Goal: Task Accomplishment & Management: Manage account settings

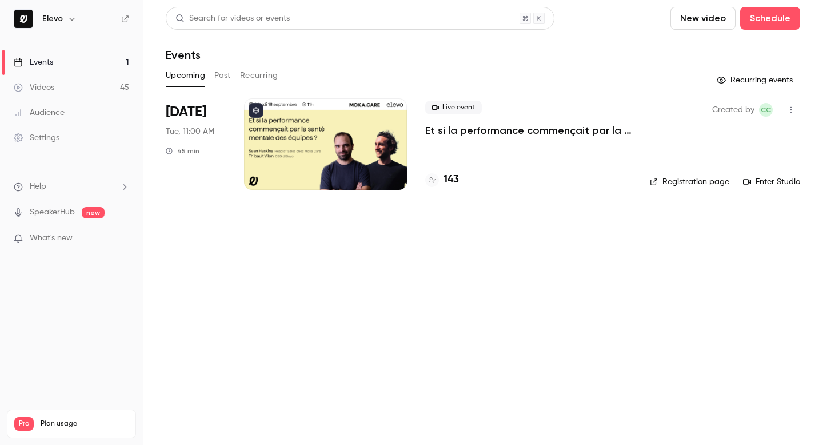
click at [456, 134] on p "Et si la performance commençait par la santé mentale des équipes ?" at bounding box center [528, 130] width 206 height 14
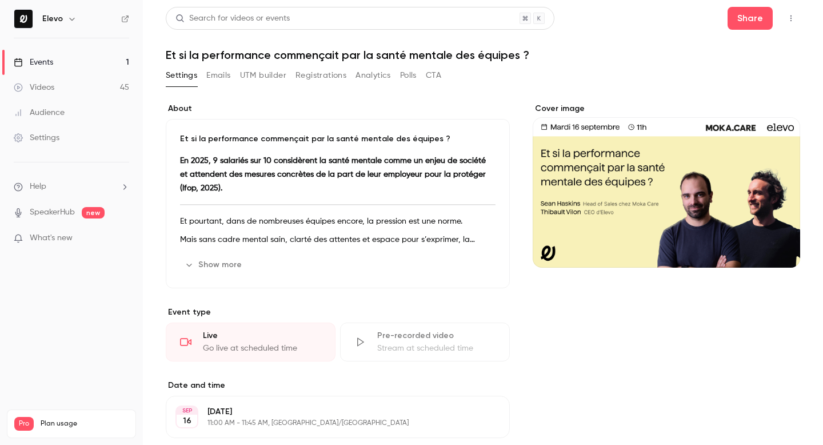
click at [333, 74] on button "Registrations" at bounding box center [321, 75] width 51 height 18
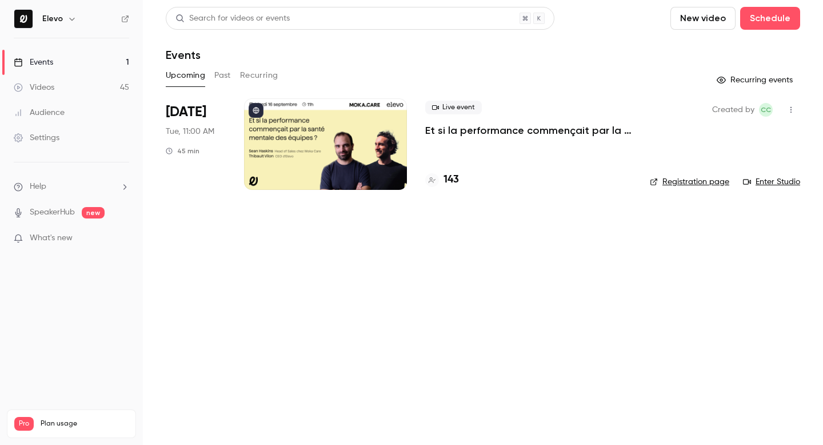
click at [469, 130] on p "Et si la performance commençait par la santé mentale des équipes ?" at bounding box center [528, 130] width 206 height 14
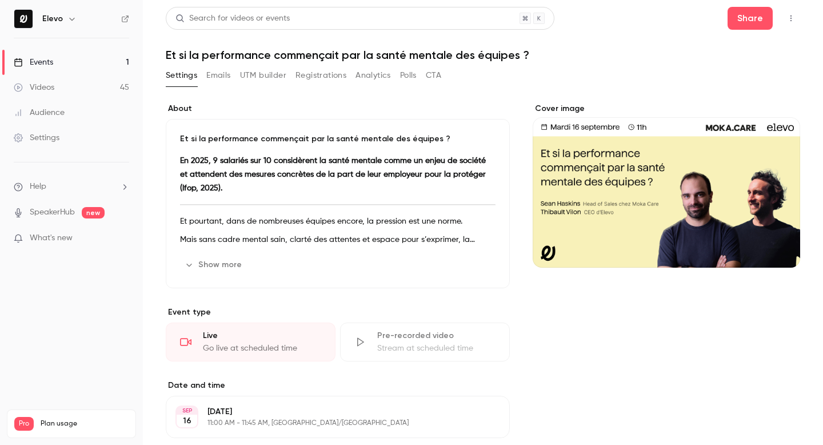
click at [306, 78] on button "Registrations" at bounding box center [321, 75] width 51 height 18
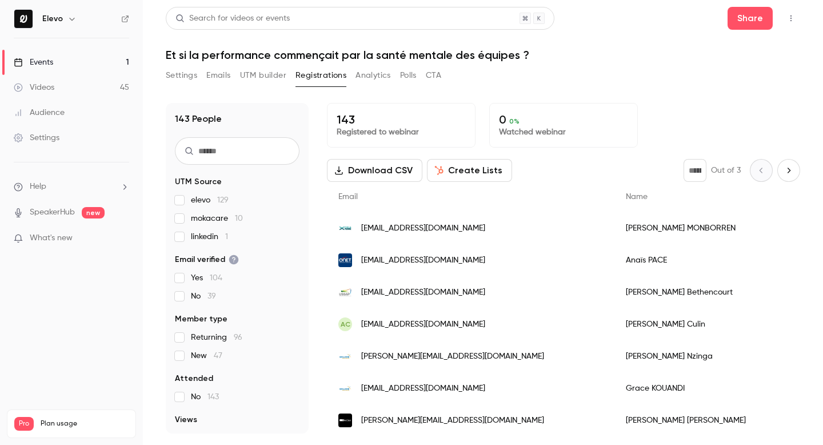
click at [215, 220] on span "mokacare 10" at bounding box center [217, 218] width 52 height 11
